Goal: Check status

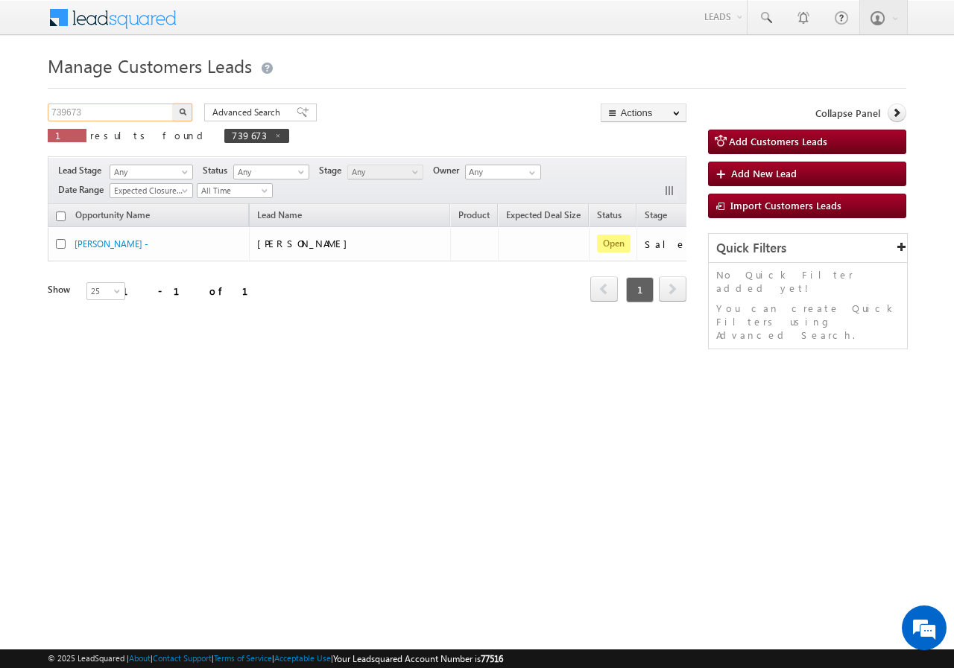
click at [104, 115] on input "739673" at bounding box center [111, 113] width 127 height 18
paste input "944"
type input "739944"
click at [179, 115] on img "button" at bounding box center [182, 111] width 7 height 7
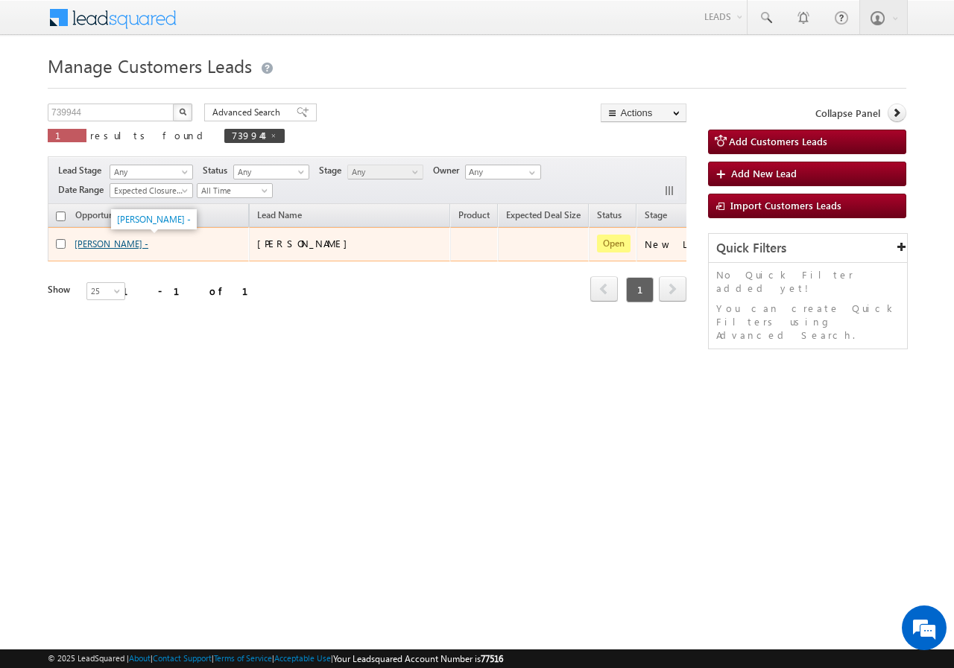
click at [115, 244] on link "[PERSON_NAME] -" at bounding box center [112, 243] width 74 height 11
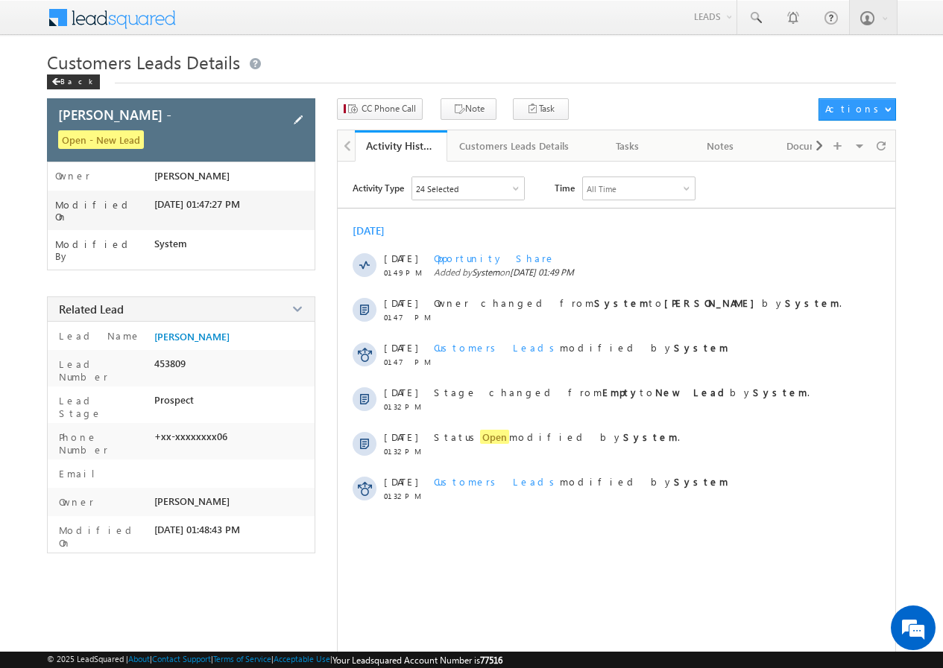
click at [299, 120] on span at bounding box center [298, 120] width 16 height 16
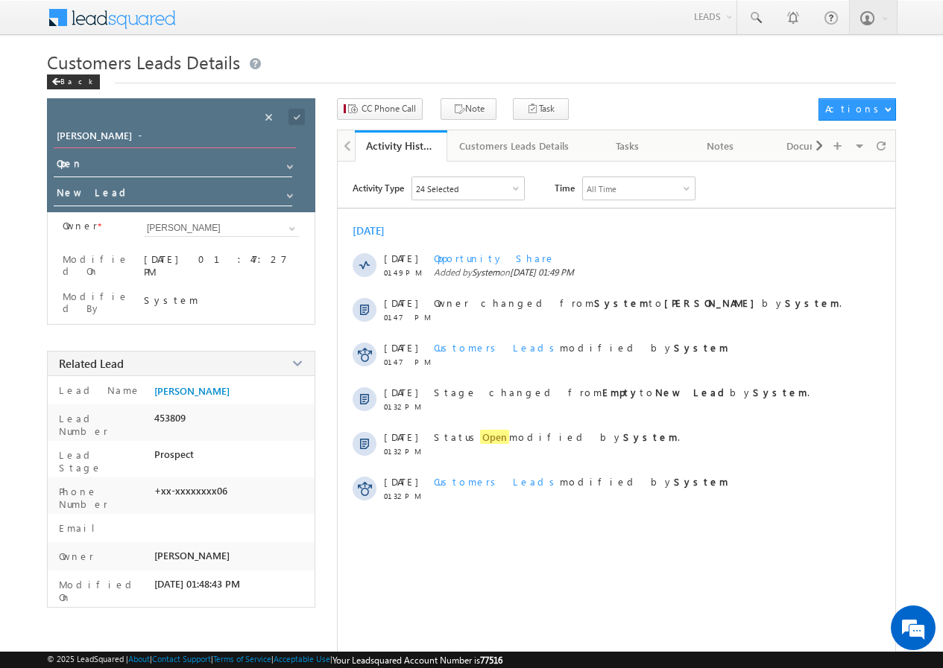
drag, startPoint x: 166, startPoint y: 133, endPoint x: 16, endPoint y: 138, distance: 150.6
click at [16, 138] on body "Menu Zishan Qureshi sitar a4@ks erve. co.in" at bounding box center [471, 353] width 943 height 706
paste input "Gullan Singh Yadav"
type input "Gullan Singh Yadav"
click at [296, 116] on span at bounding box center [296, 117] width 16 height 16
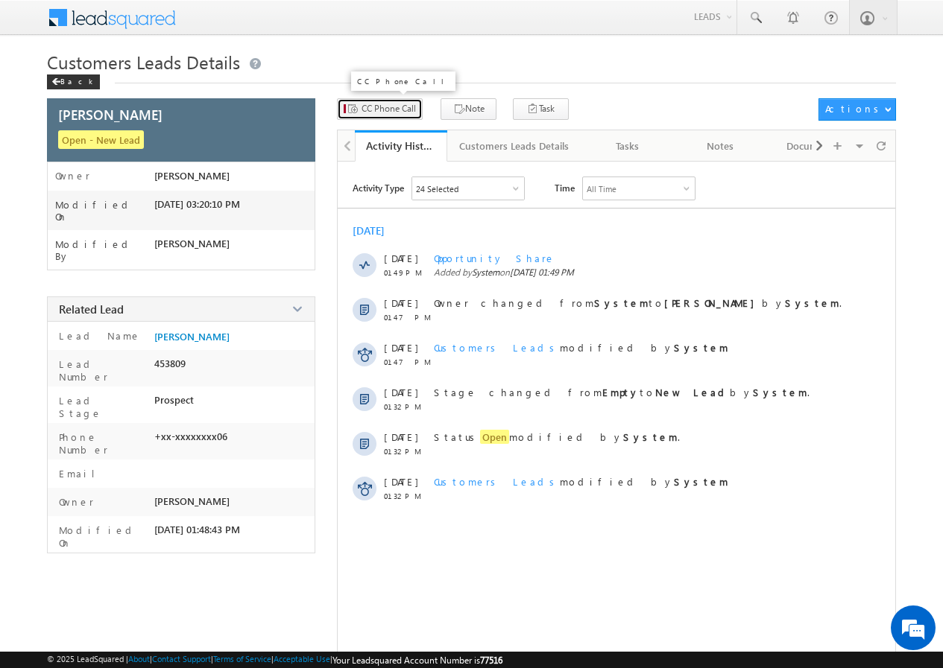
click at [380, 108] on span "CC Phone Call" at bounding box center [388, 108] width 54 height 13
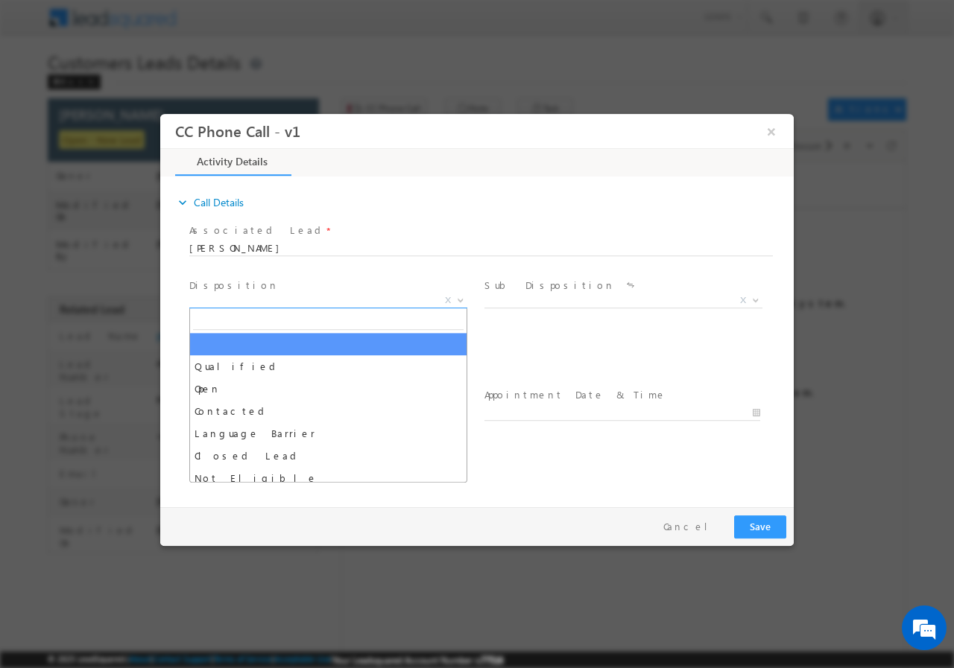
click at [282, 297] on span "X" at bounding box center [328, 300] width 278 height 15
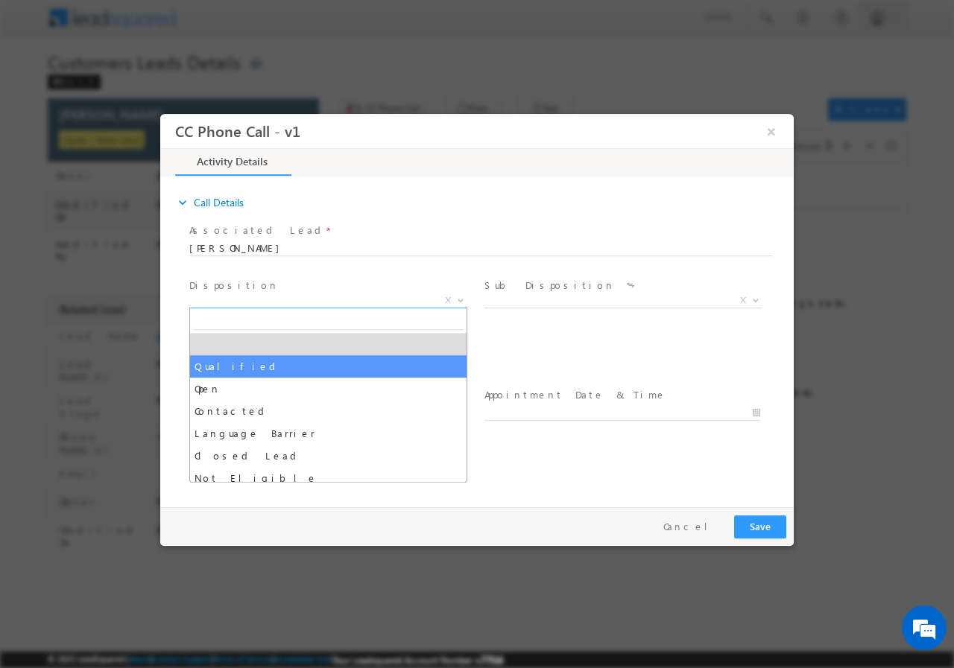
select select "Qualified"
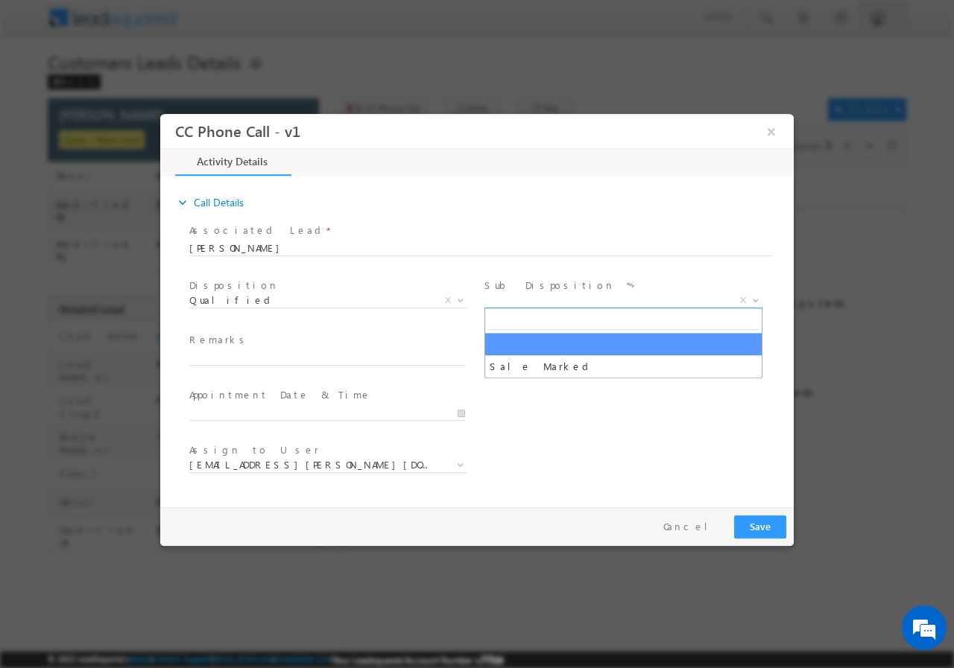
click at [520, 297] on span "X" at bounding box center [623, 300] width 278 height 15
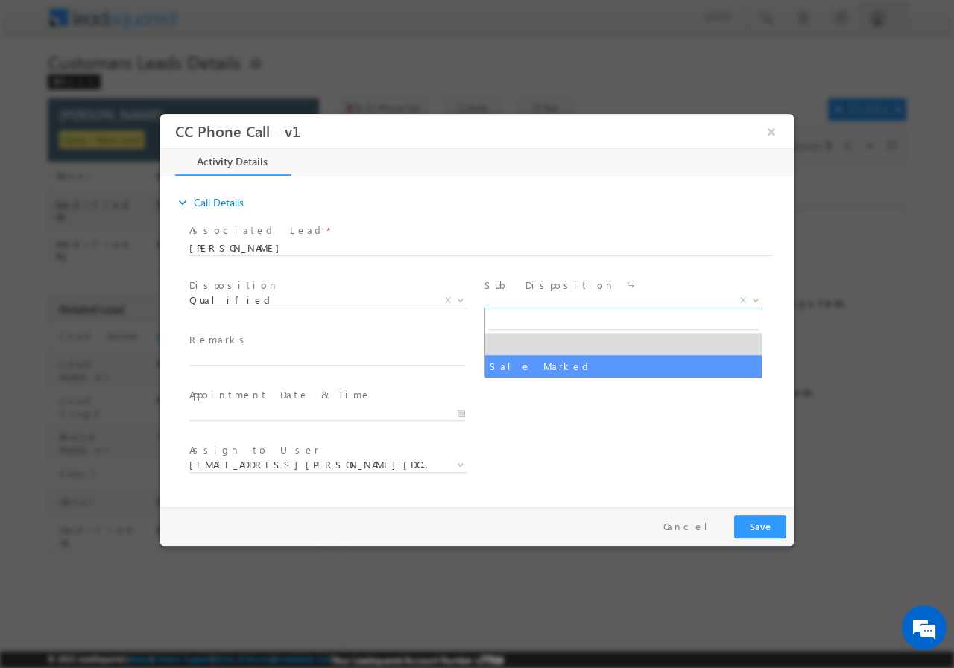
select select "Sale Marked"
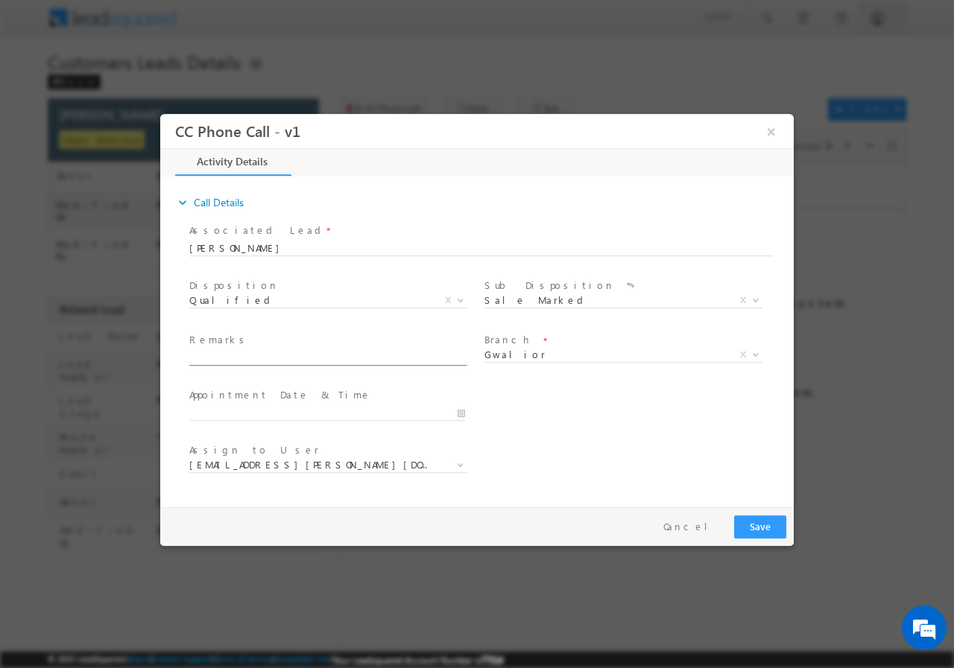
click at [272, 360] on input "text" at bounding box center [327, 357] width 276 height 15
paste input "739944//SMS_Clickers//Gullan Singh Yadav//9301749180// Flat Purchase // loan re…"
type input "739944//SMS_Clickers//Gullan Singh Yadav//9301749180// Flat Purchase // loan re…"
click at [463, 414] on input "08/13/2025 3:19 PM" at bounding box center [327, 412] width 276 height 15
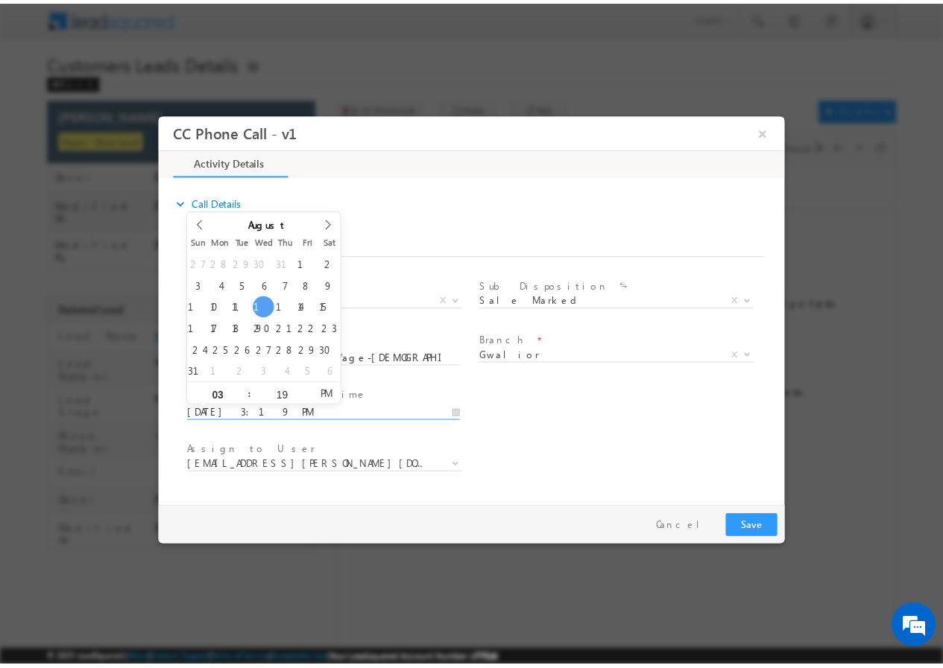
scroll to position [0, 0]
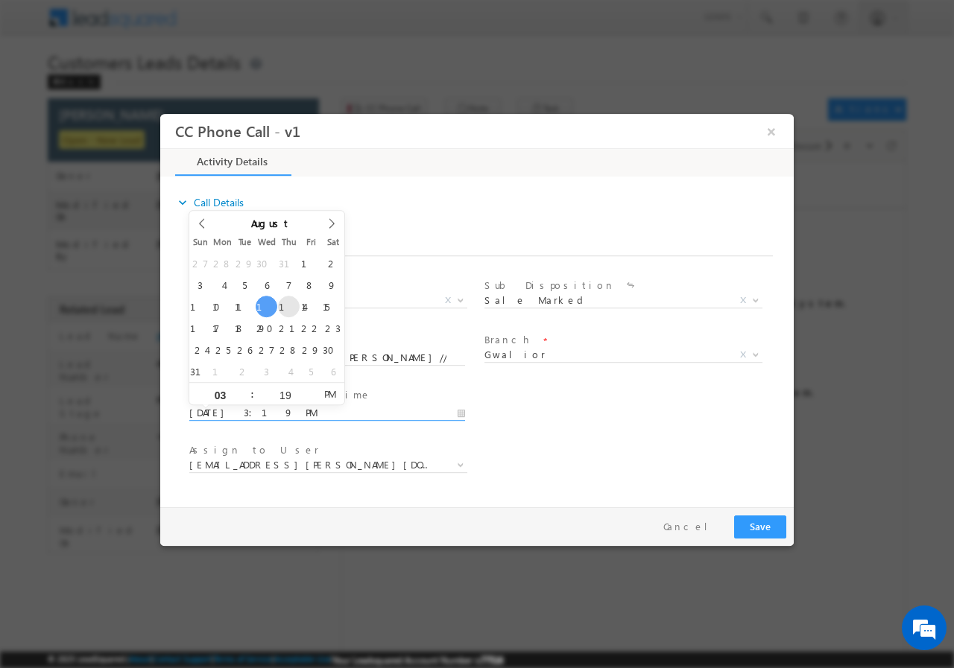
type input "08/14/2025 3:19 PM"
type input "12"
type input "08/14/2025 12:19 PM"
click at [281, 398] on input "19" at bounding box center [285, 395] width 62 height 10
type input "00"
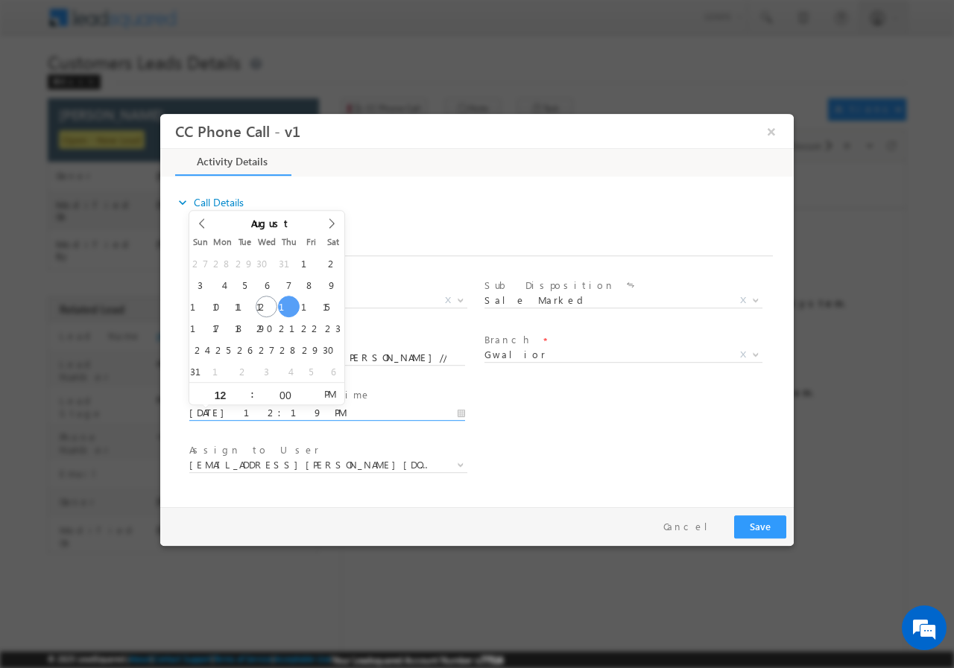
type input "08/14/2025 12:00 PM"
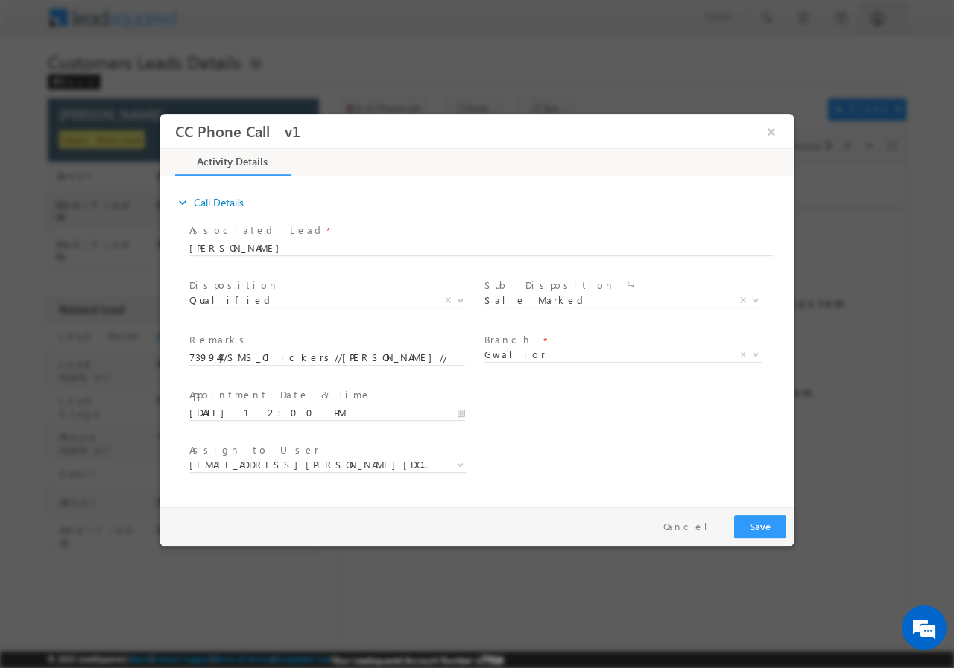
click at [639, 410] on div "User Branch * Appointment Date & Time * 08/14/2025 12:00 PM" at bounding box center [489, 411] width 607 height 55
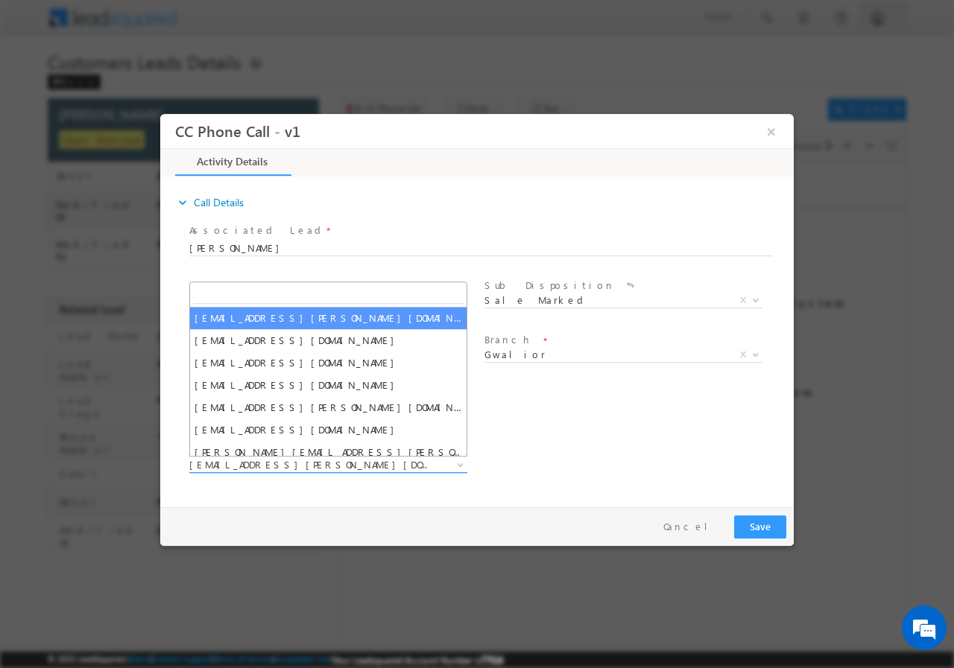
click at [303, 463] on span "abhishek.sengar@sgrlimited.in" at bounding box center [310, 463] width 242 height 13
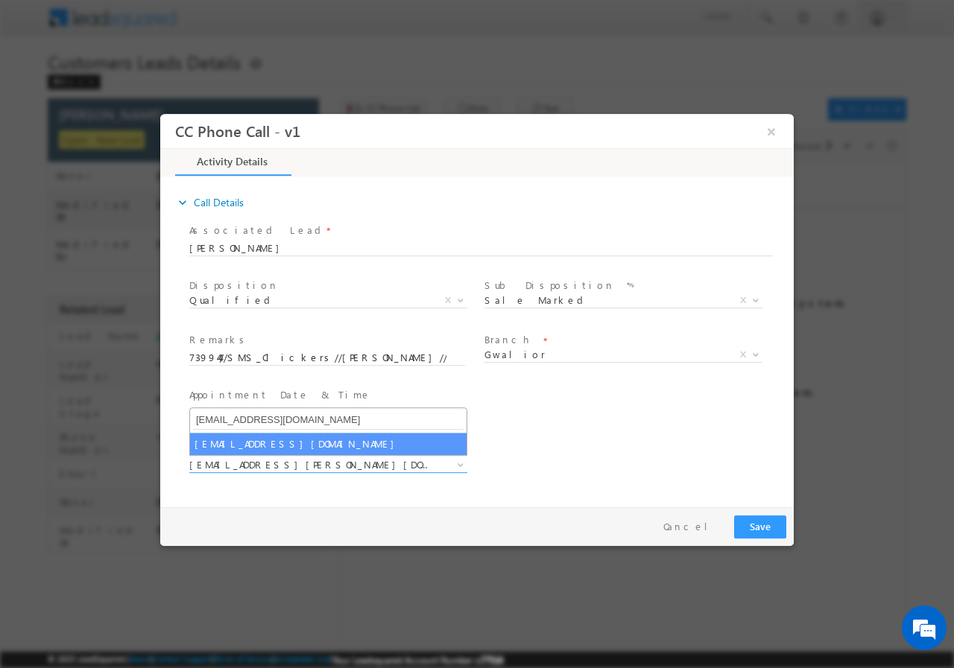
type input "vishal.g@sgrlimited.in"
select select "vishal.g@sgrlimited.in"
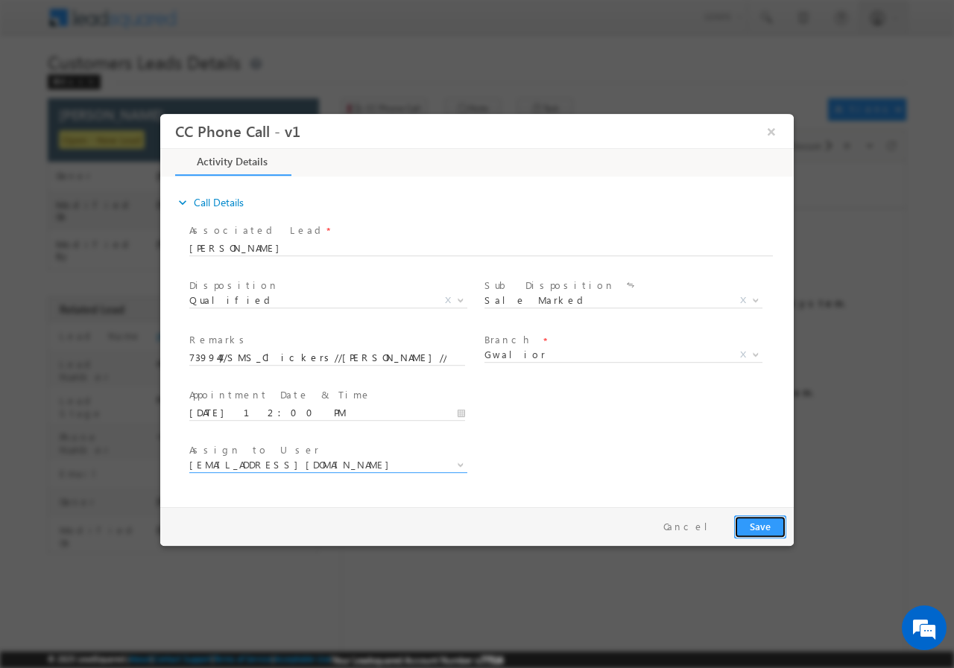
click at [754, 527] on button "Save" at bounding box center [760, 526] width 52 height 23
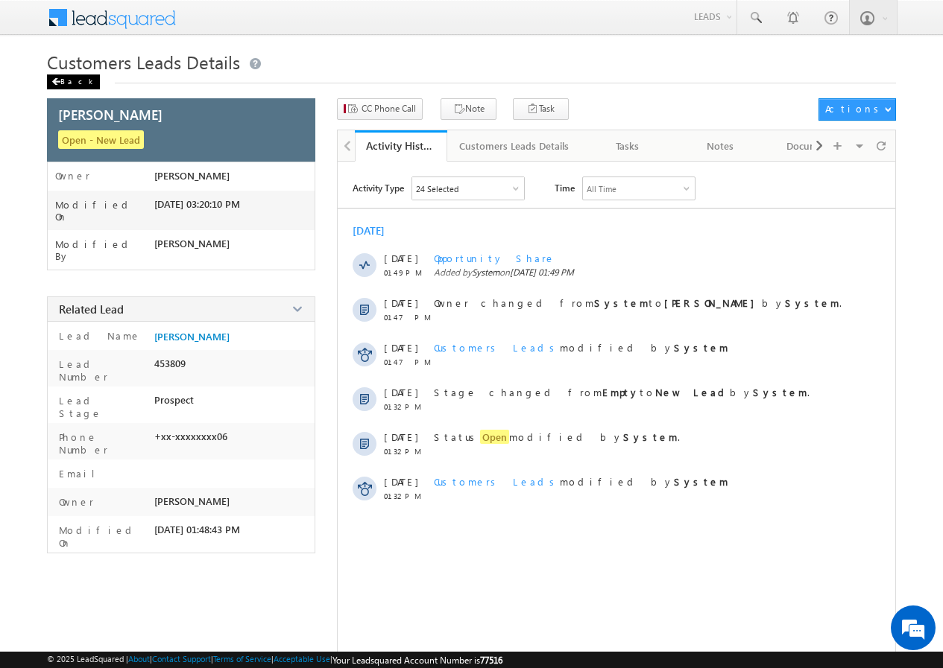
click at [67, 78] on div "Back" at bounding box center [73, 82] width 53 height 15
